Goal: Find contact information: Find contact information

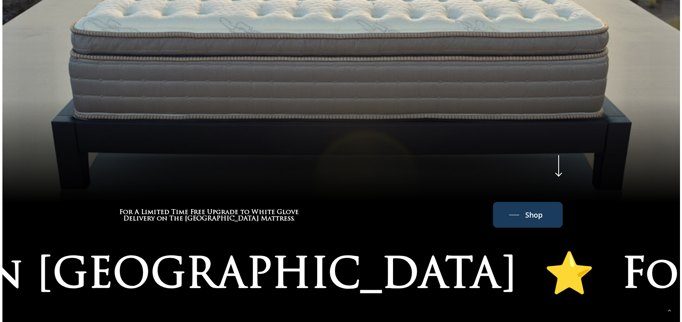
scroll to position [356, 0]
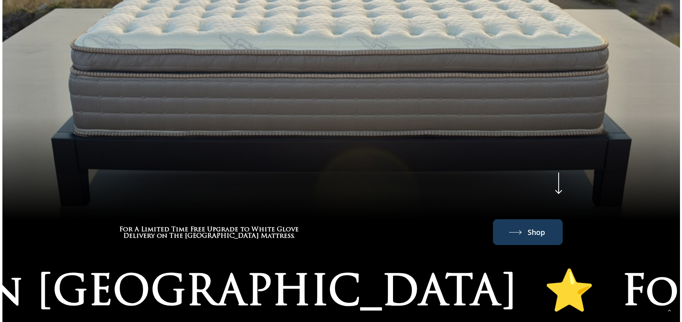
click at [537, 226] on span "Shop" at bounding box center [535, 232] width 17 height 13
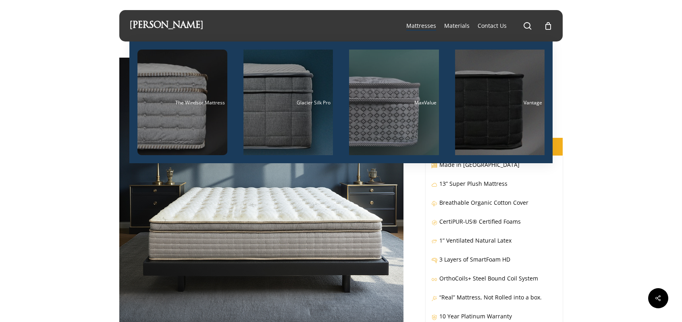
click at [425, 27] on span "Mattresses" at bounding box center [421, 26] width 30 height 8
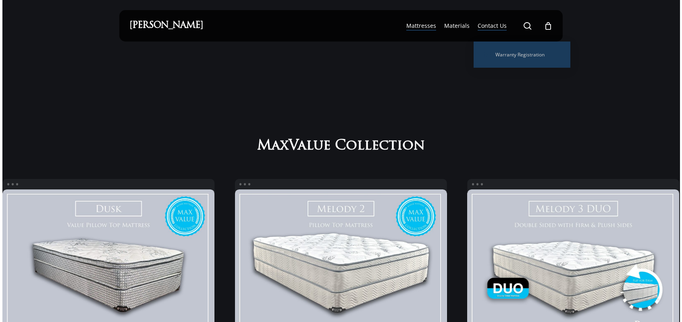
click at [494, 25] on span "Contact Us" at bounding box center [491, 26] width 29 height 8
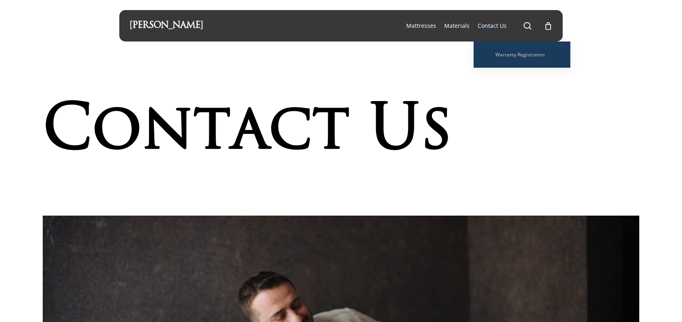
click at [492, 25] on span "Contact Us" at bounding box center [491, 26] width 29 height 8
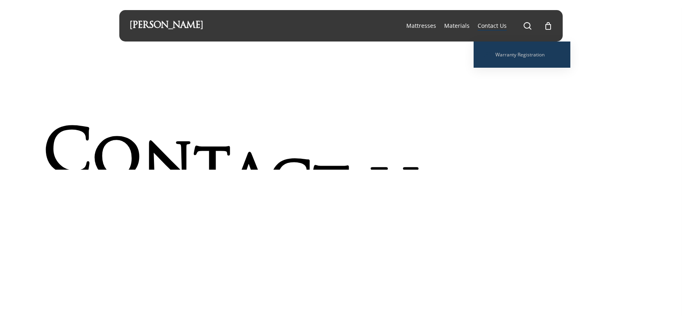
click at [493, 25] on span "Contact Us" at bounding box center [491, 26] width 29 height 8
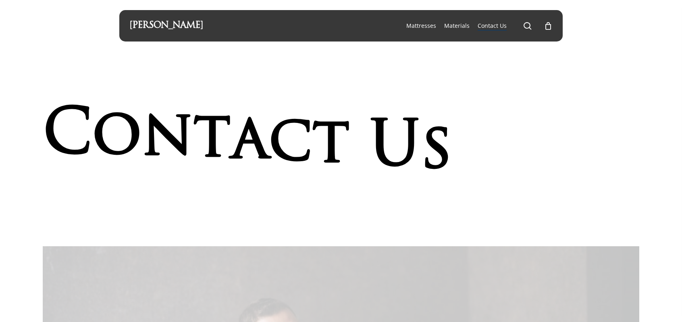
click at [336, 236] on div at bounding box center [340, 119] width 677 height 238
